Goal: Transaction & Acquisition: Purchase product/service

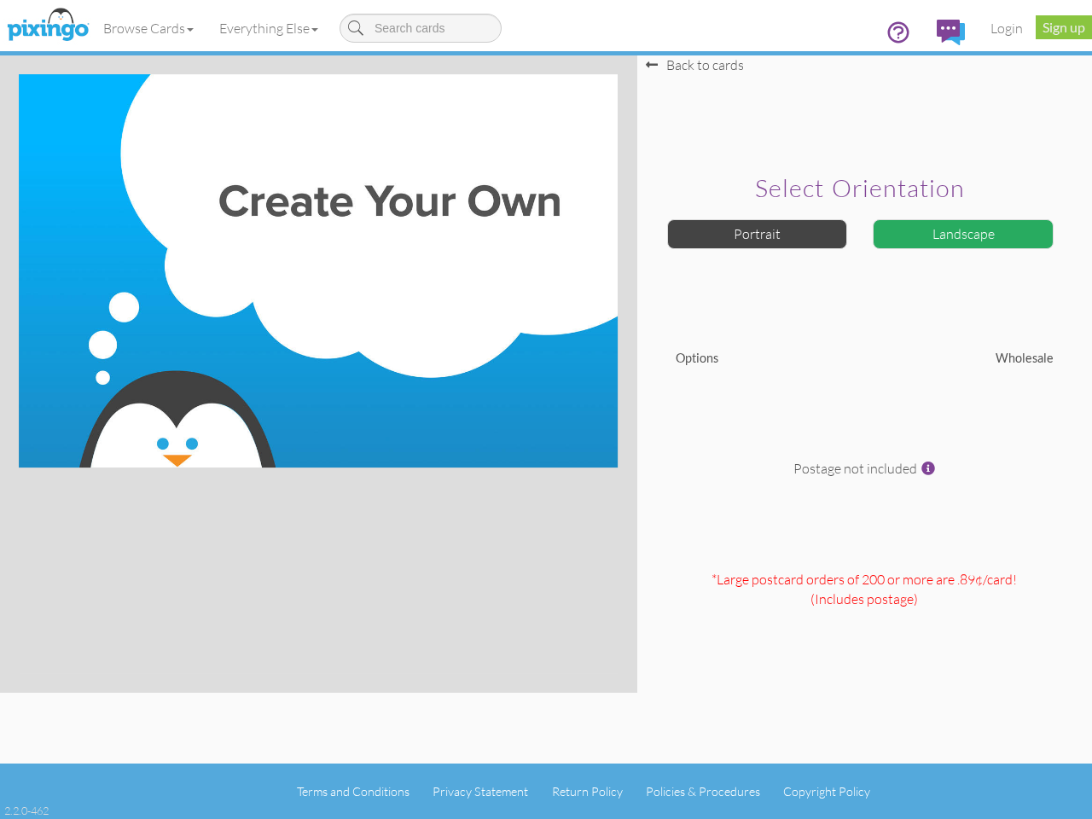
click at [546, 410] on img at bounding box center [318, 270] width 599 height 393
click at [149, 28] on link "Browse Cards" at bounding box center [148, 28] width 116 height 43
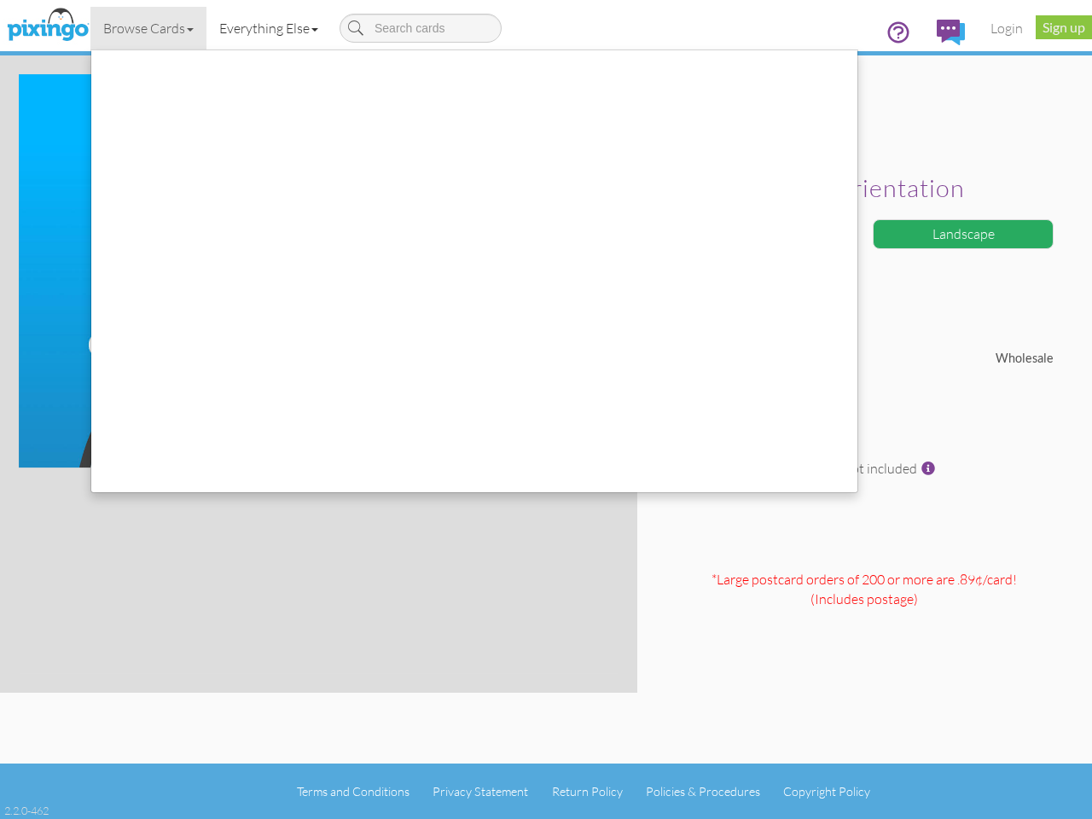
click at [272, 28] on link "Everything Else" at bounding box center [268, 28] width 125 height 43
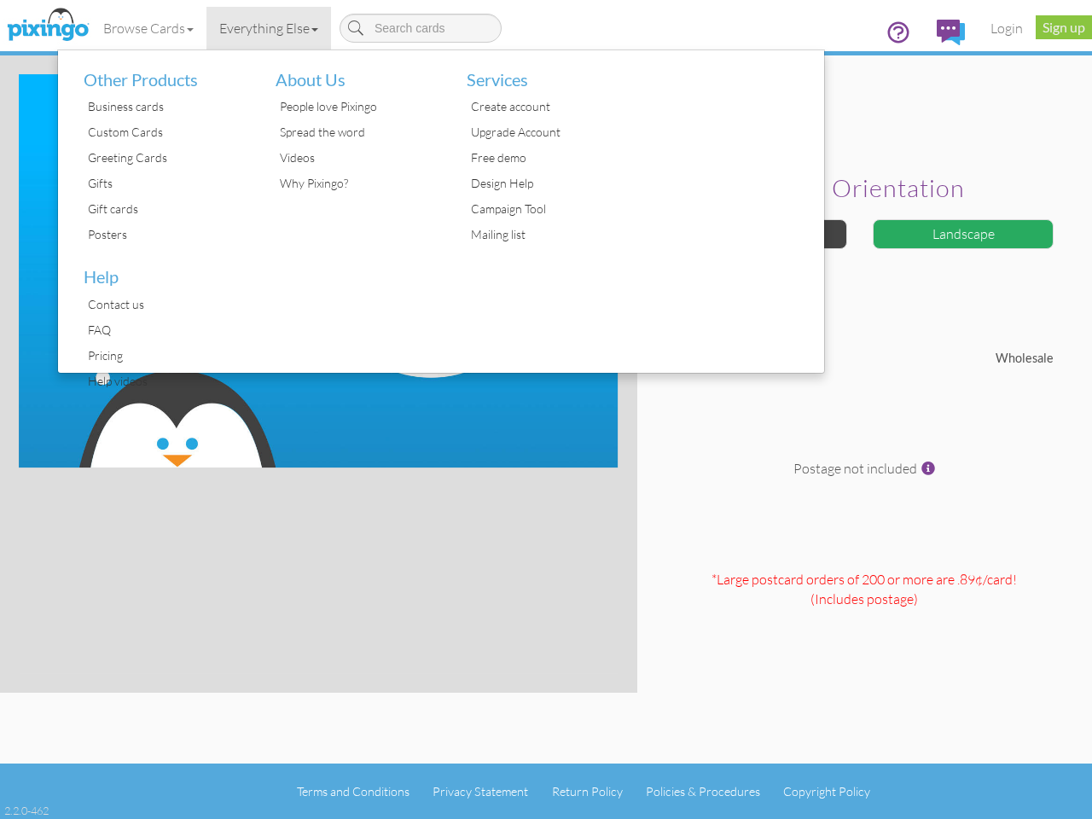
click at [758, 234] on div at bounding box center [729, 211] width 192 height 322
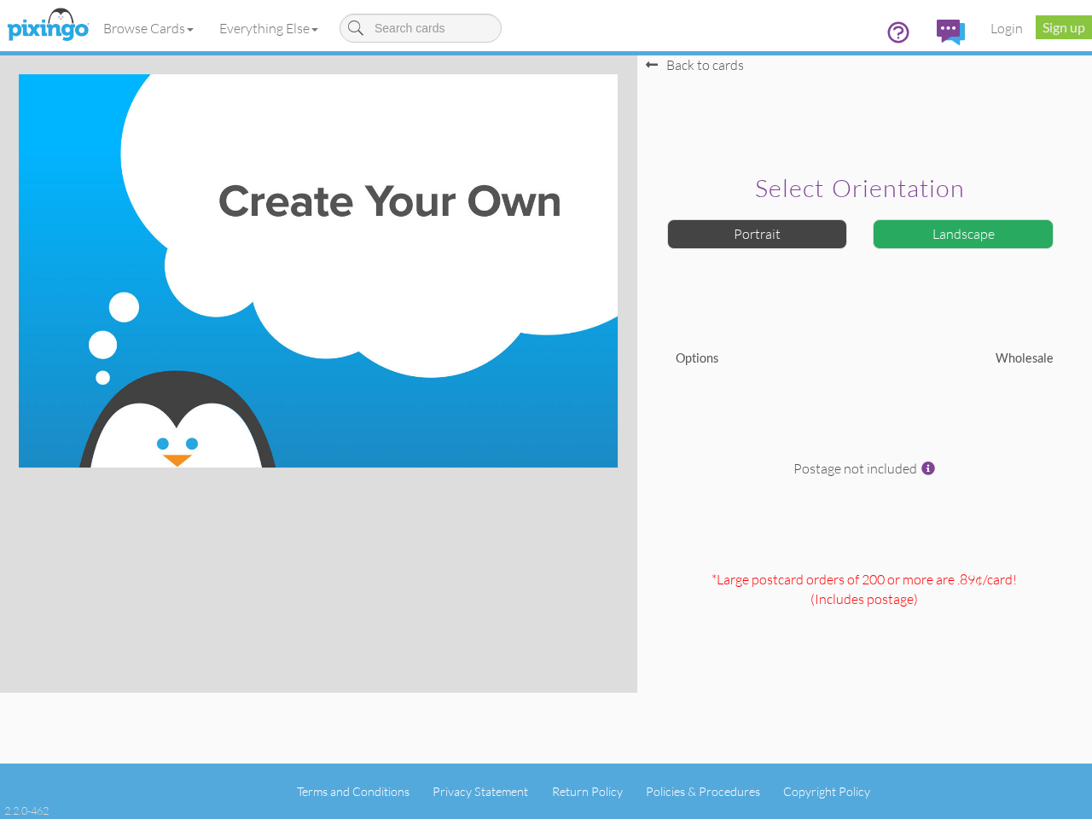
click at [963, 234] on div "Landscape" at bounding box center [963, 234] width 181 height 30
click at [928, 468] on span at bounding box center [928, 469] width 14 height 14
